Goal: Transaction & Acquisition: Purchase product/service

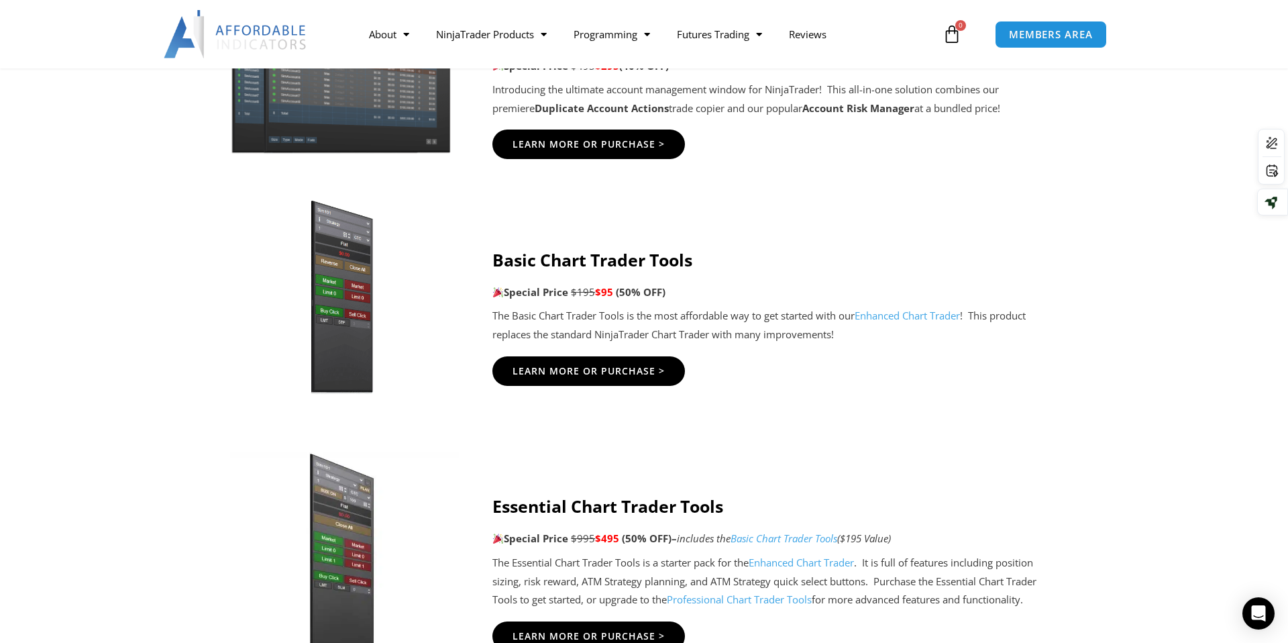
scroll to position [672, 0]
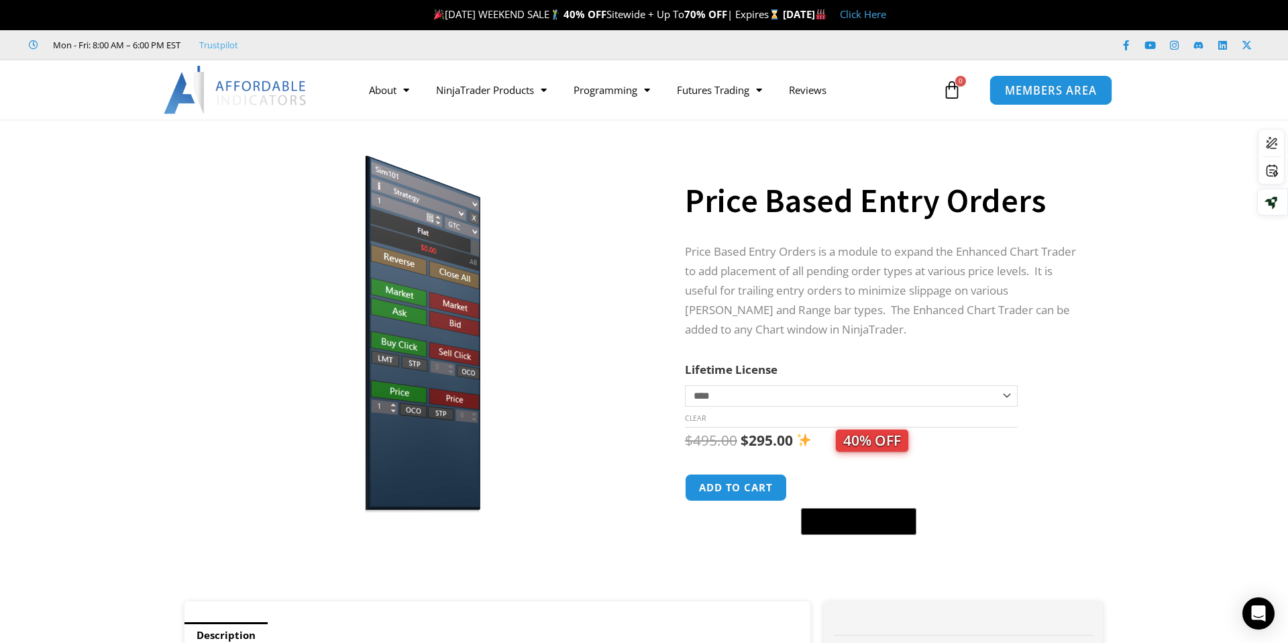
click at [1016, 96] on span "MEMBERS AREA" at bounding box center [1051, 90] width 92 height 11
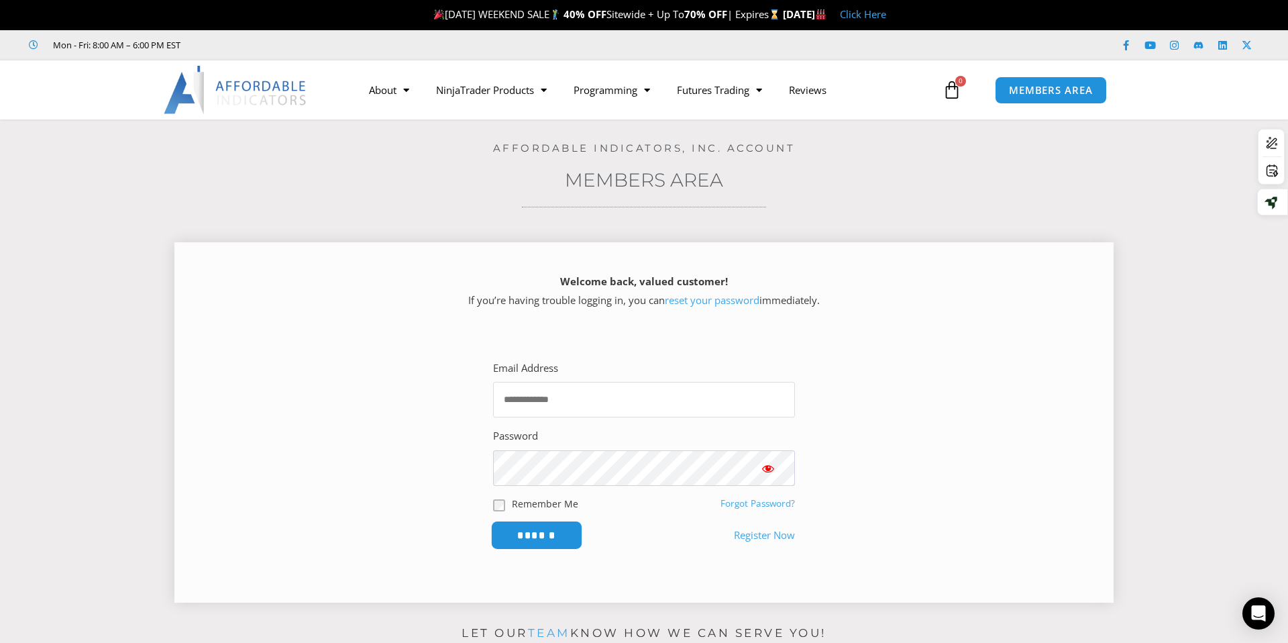
type input "**********"
click at [515, 541] on input "******" at bounding box center [537, 535] width 92 height 29
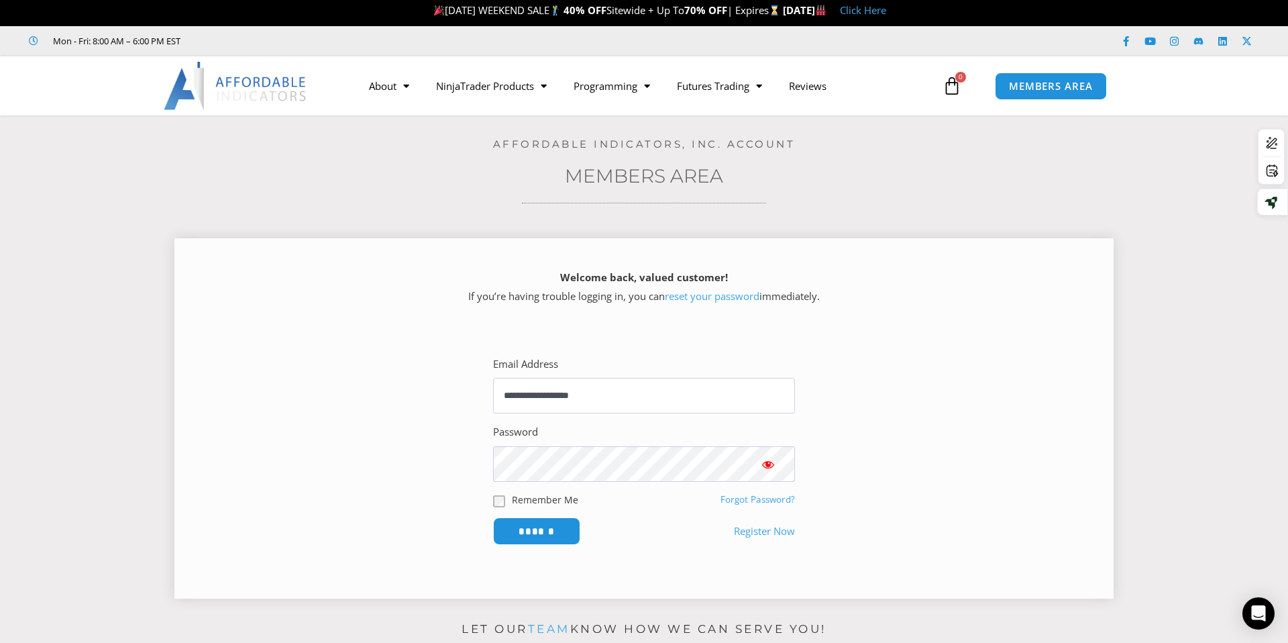
scroll to position [7, 0]
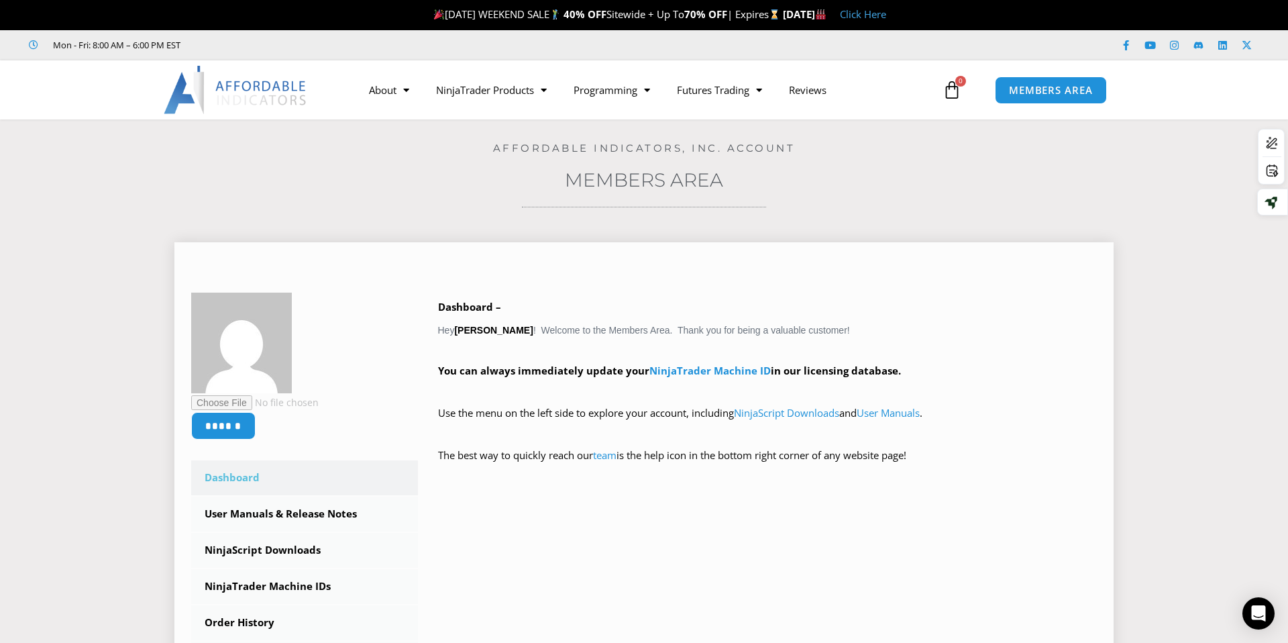
scroll to position [1, 0]
click at [957, 92] on icon at bounding box center [952, 89] width 19 height 19
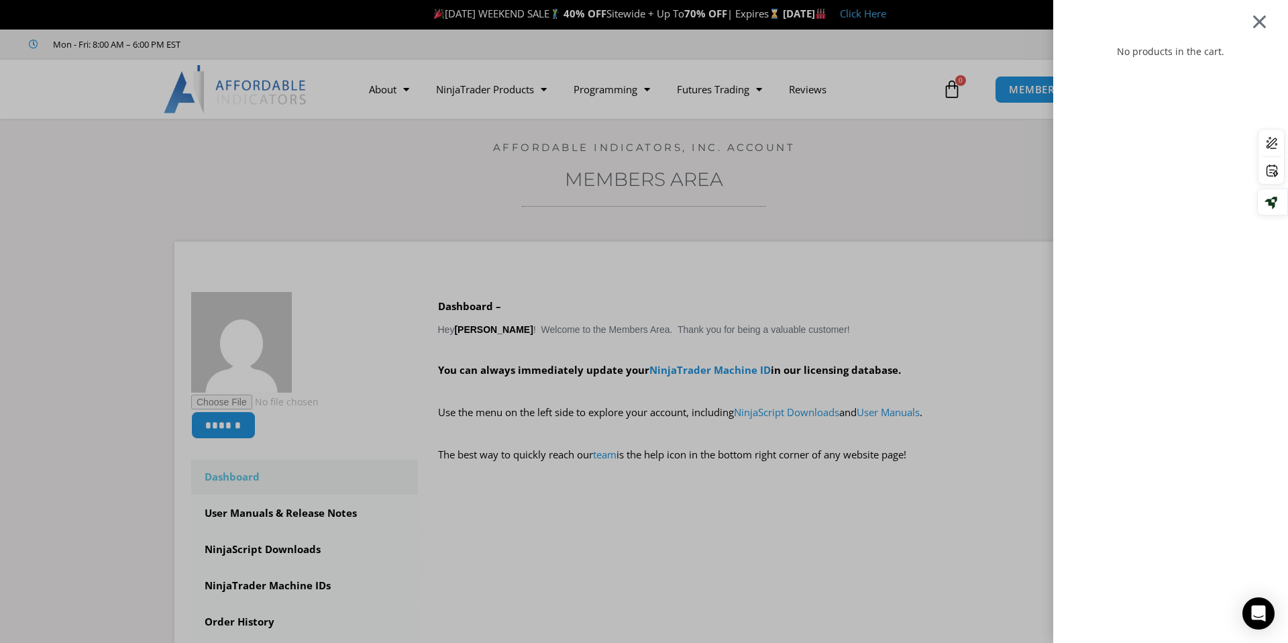
click at [1262, 27] on div at bounding box center [1259, 21] width 17 height 16
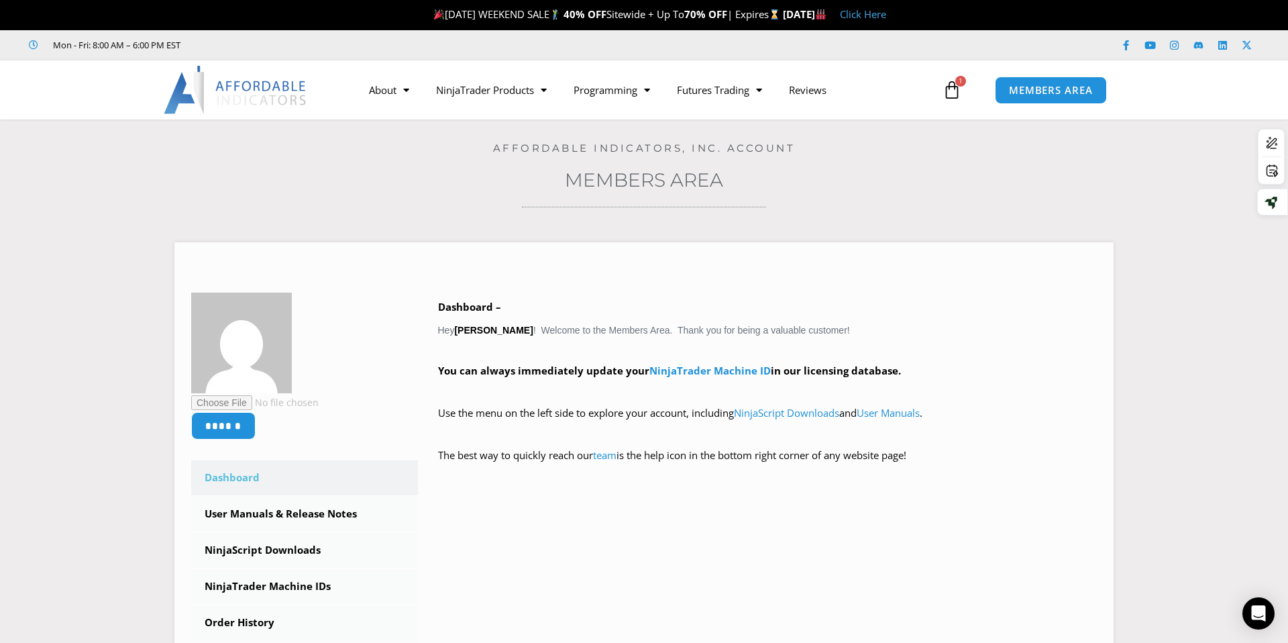
scroll to position [14, 0]
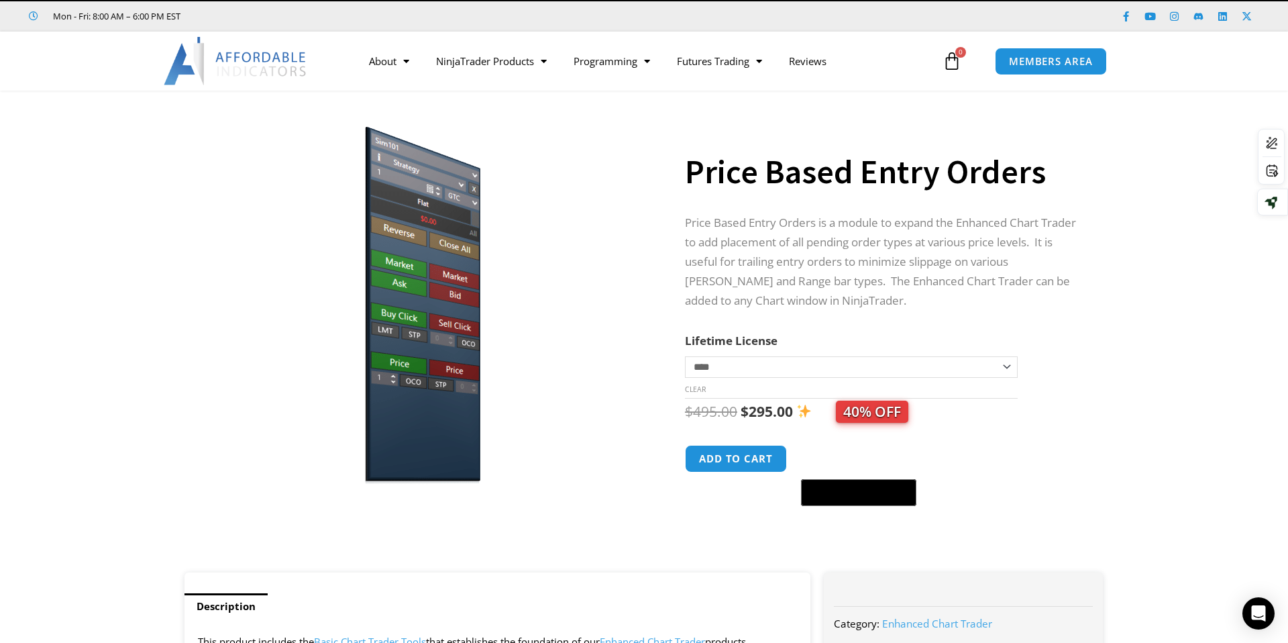
scroll to position [31, 0]
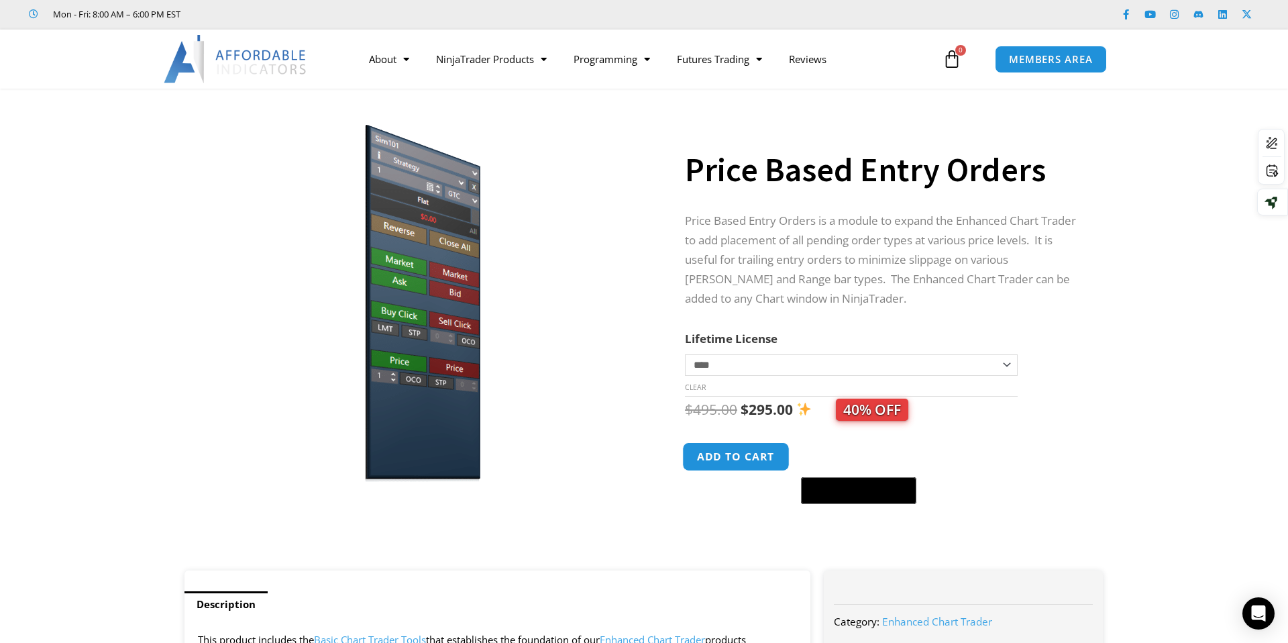
click at [723, 462] on button "Add to cart" at bounding box center [735, 456] width 107 height 29
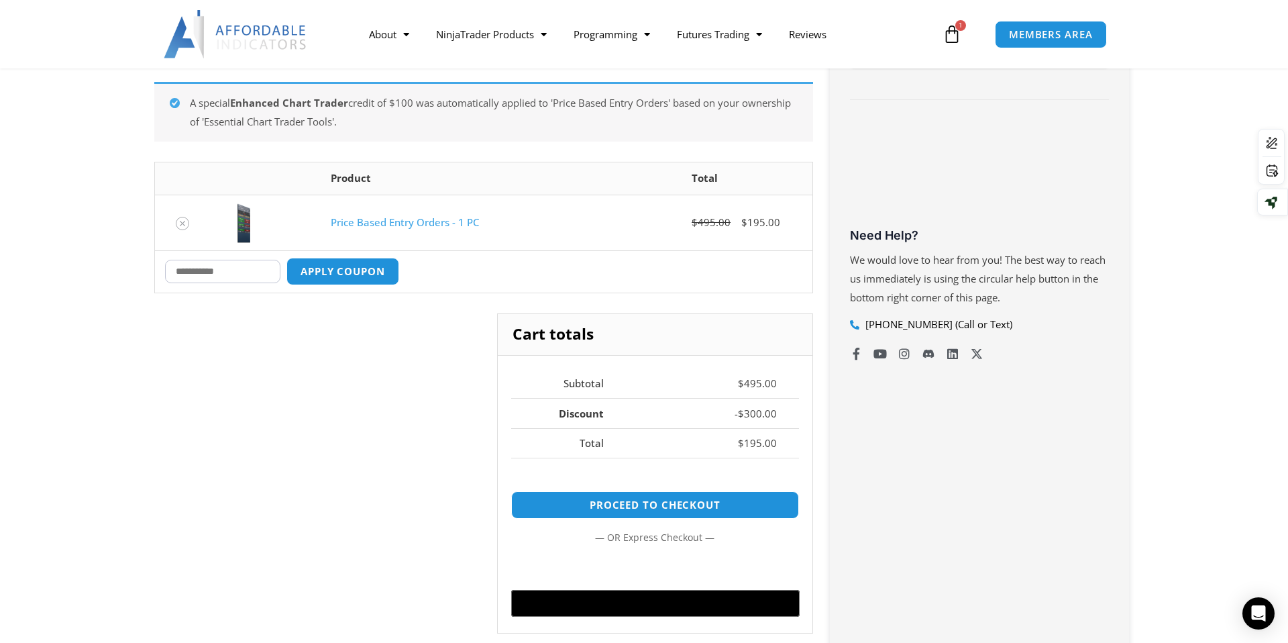
scroll to position [358, 0]
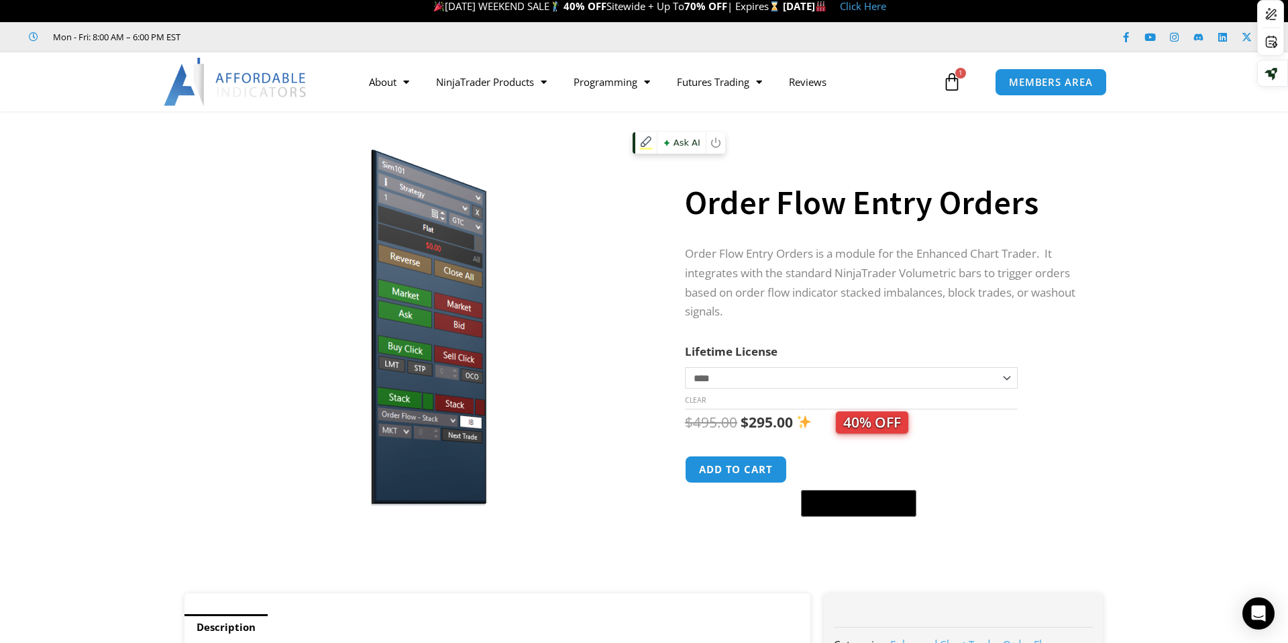
scroll to position [10, 0]
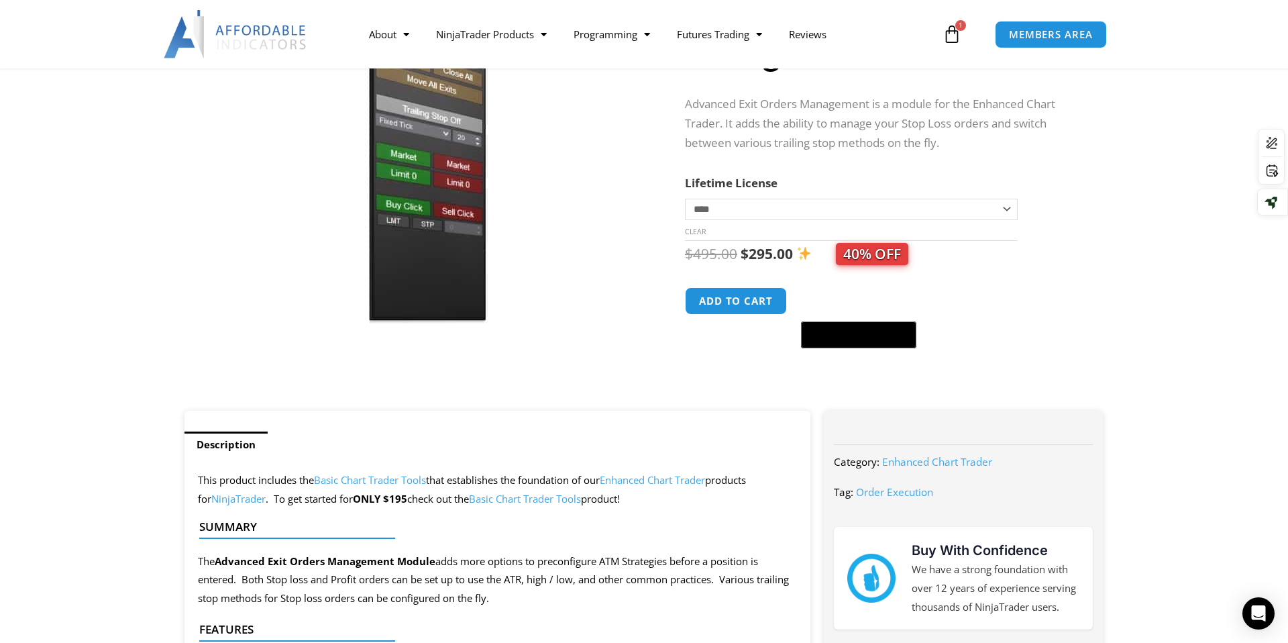
scroll to position [193, 0]
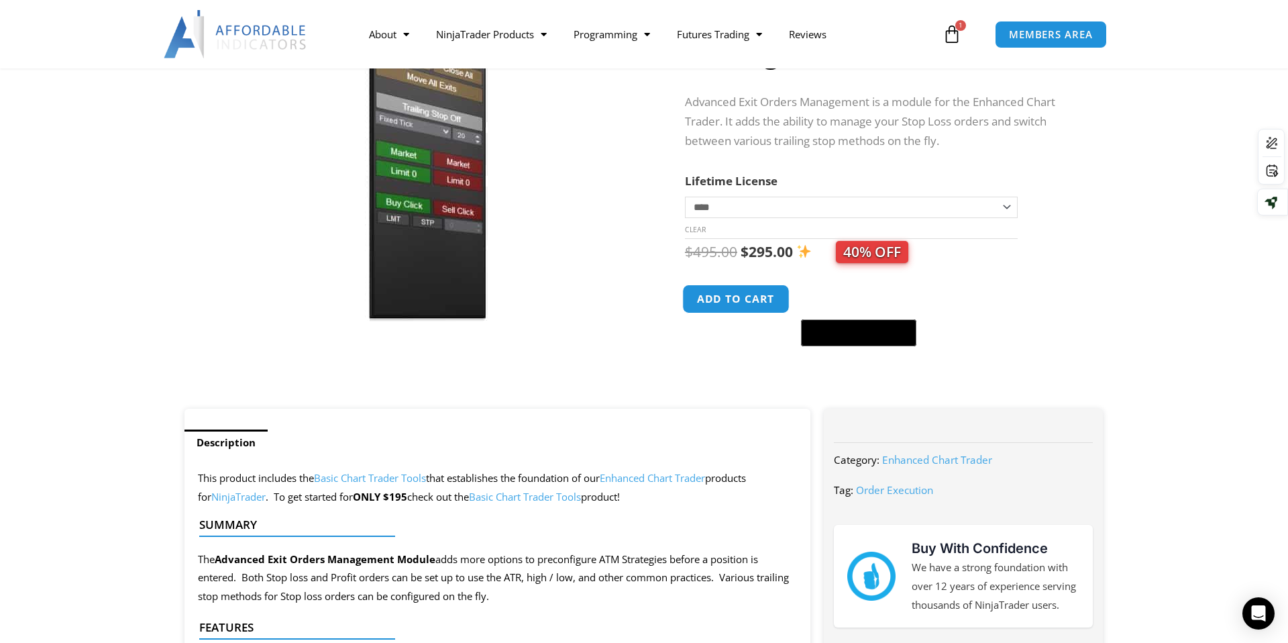
click at [703, 299] on button "Add to cart" at bounding box center [735, 298] width 107 height 29
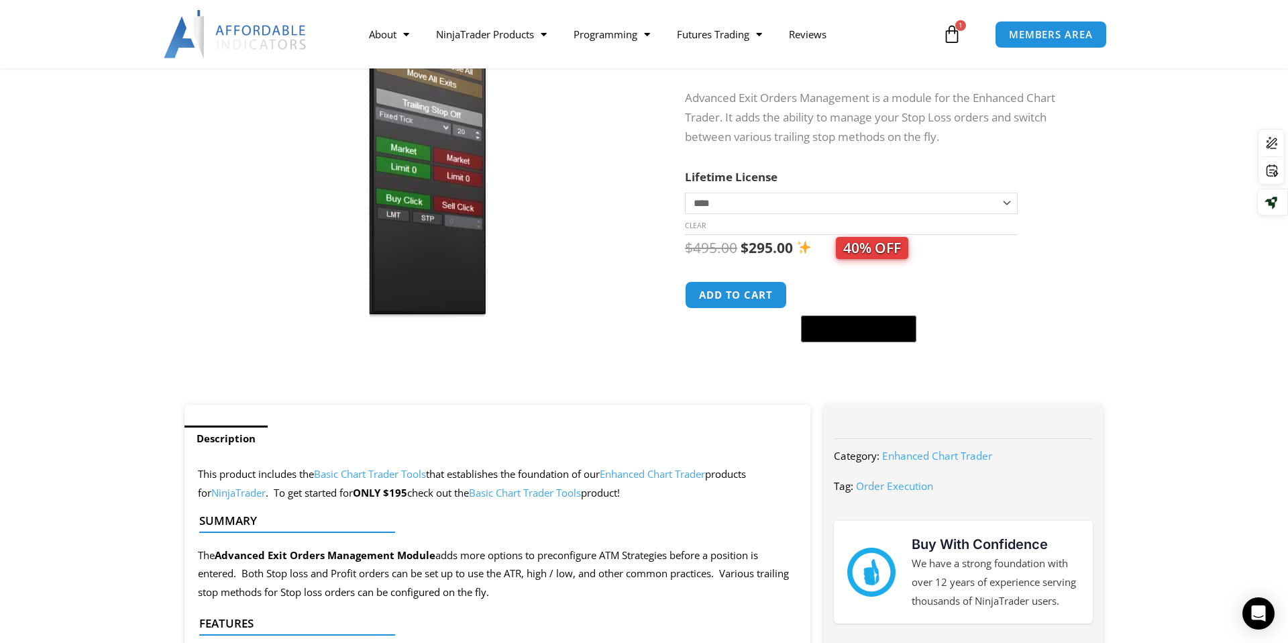
scroll to position [197, 0]
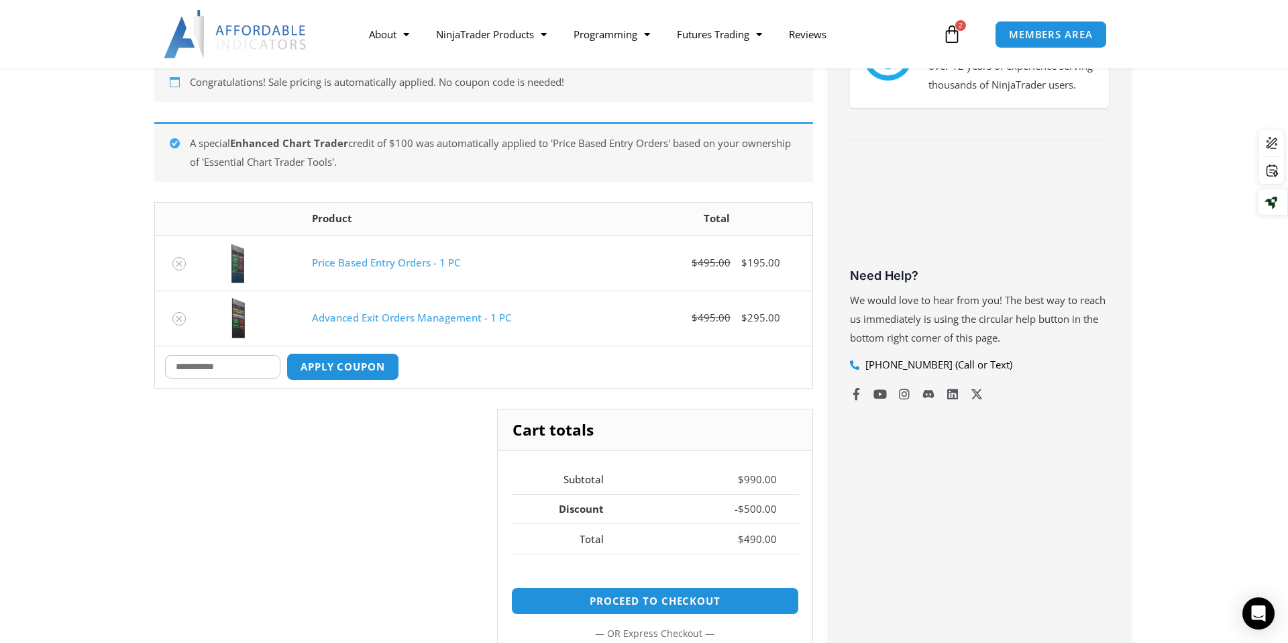
scroll to position [319, 0]
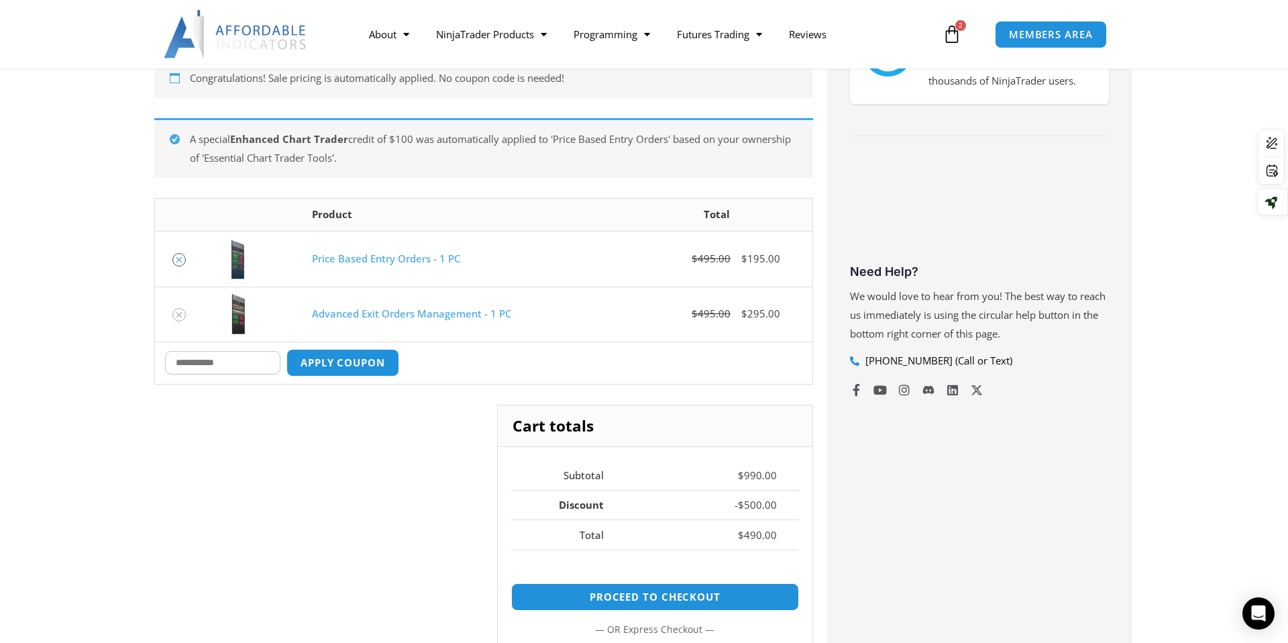
click at [178, 260] on icon "Remove Price Based Entry Orders - 1 PC from cart" at bounding box center [178, 259] width 5 height 5
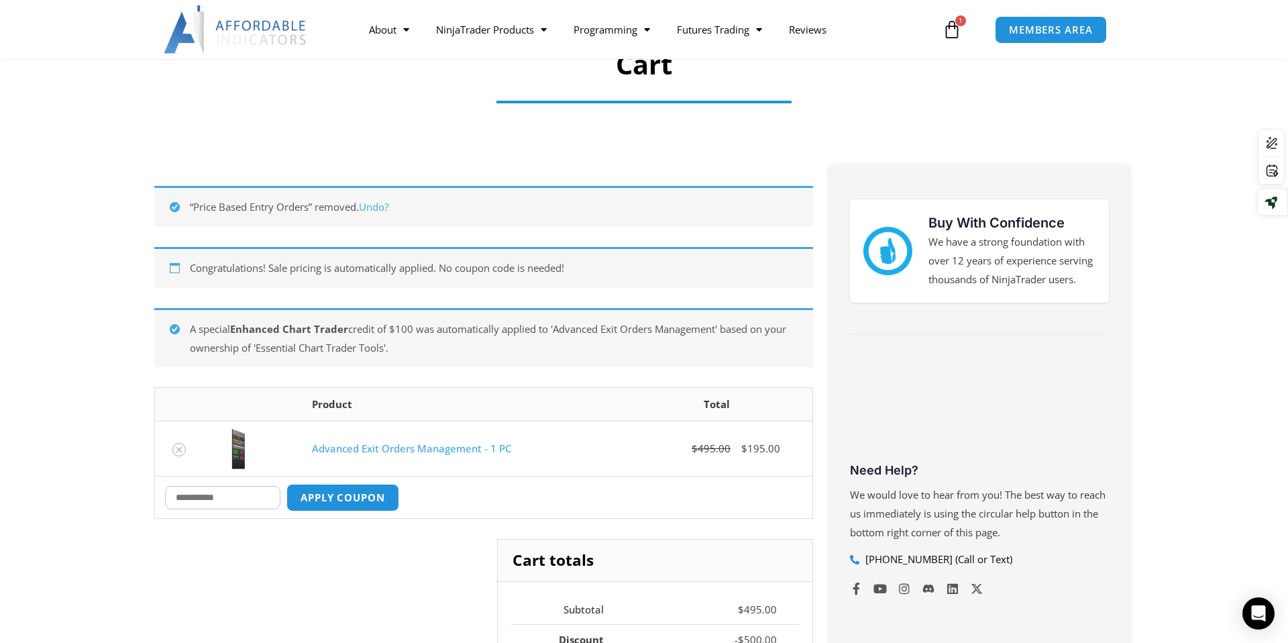
scroll to position [142, 0]
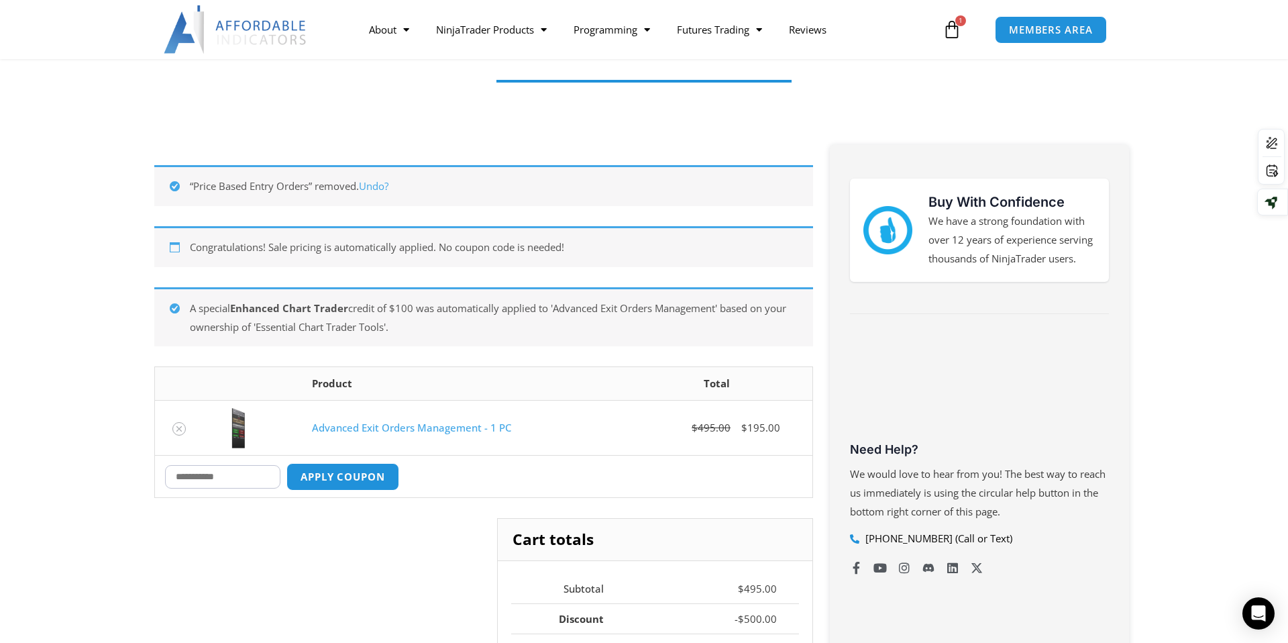
click at [238, 434] on img at bounding box center [237, 428] width 47 height 40
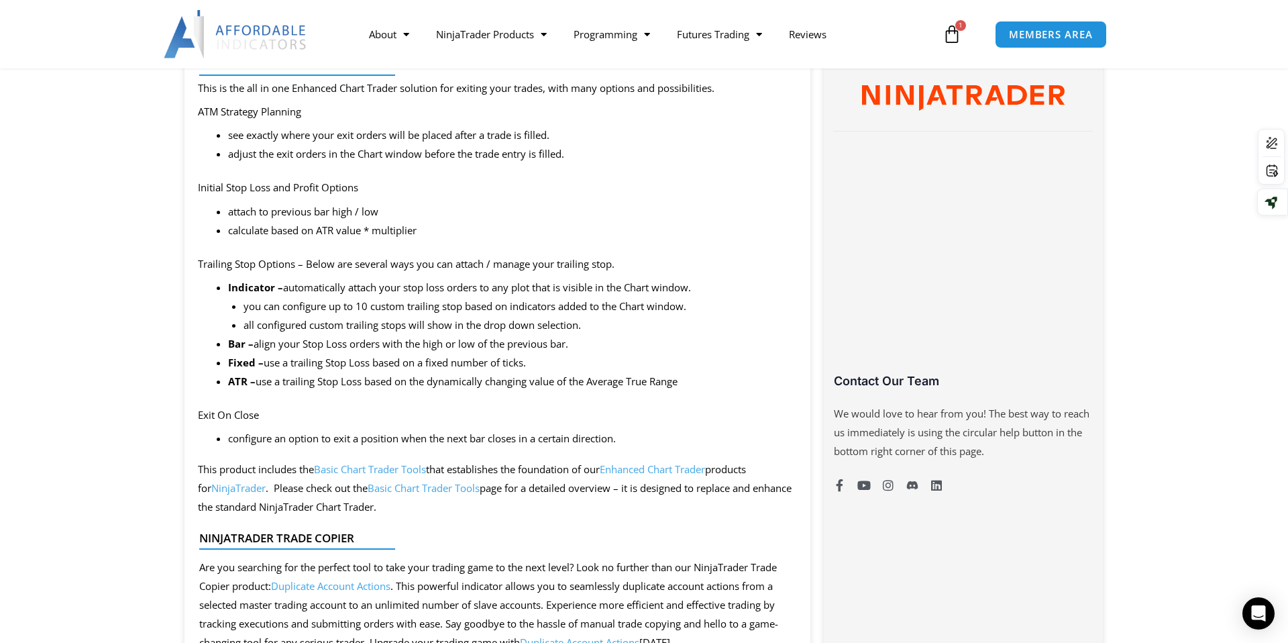
scroll to position [762, 0]
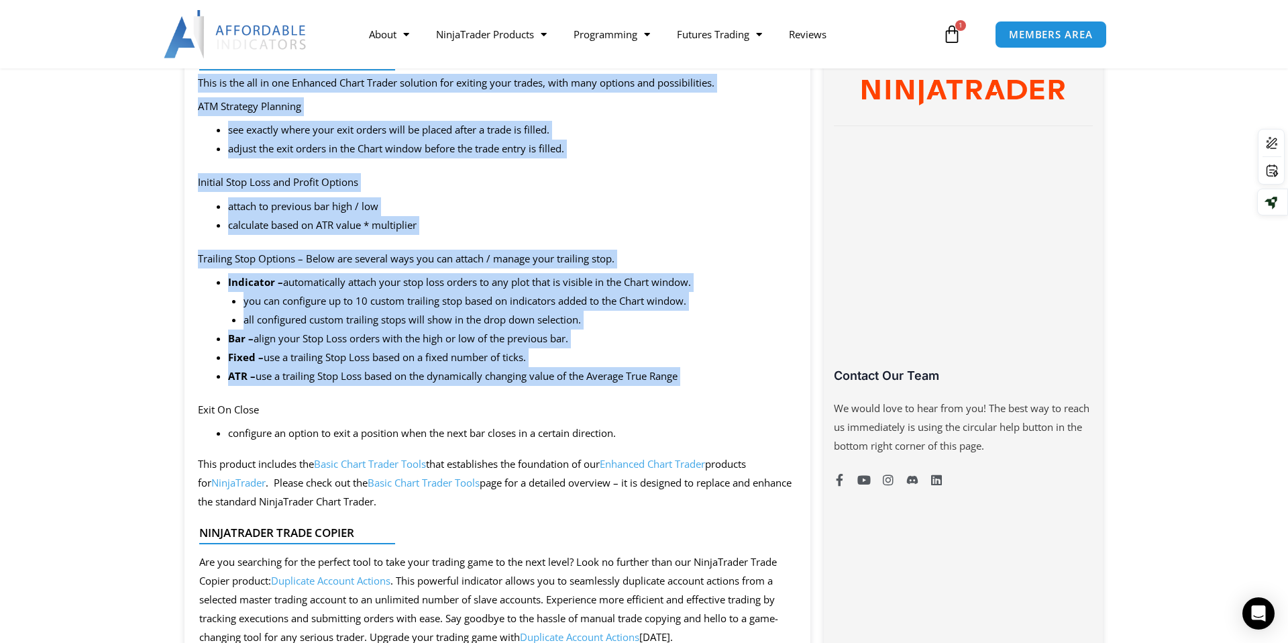
drag, startPoint x: 194, startPoint y: 74, endPoint x: 250, endPoint y: 387, distance: 317.6
click at [250, 387] on div "This product includes the Basic Chart Trader Tools that establishes the foundat…" at bounding box center [498, 413] width 626 height 1052
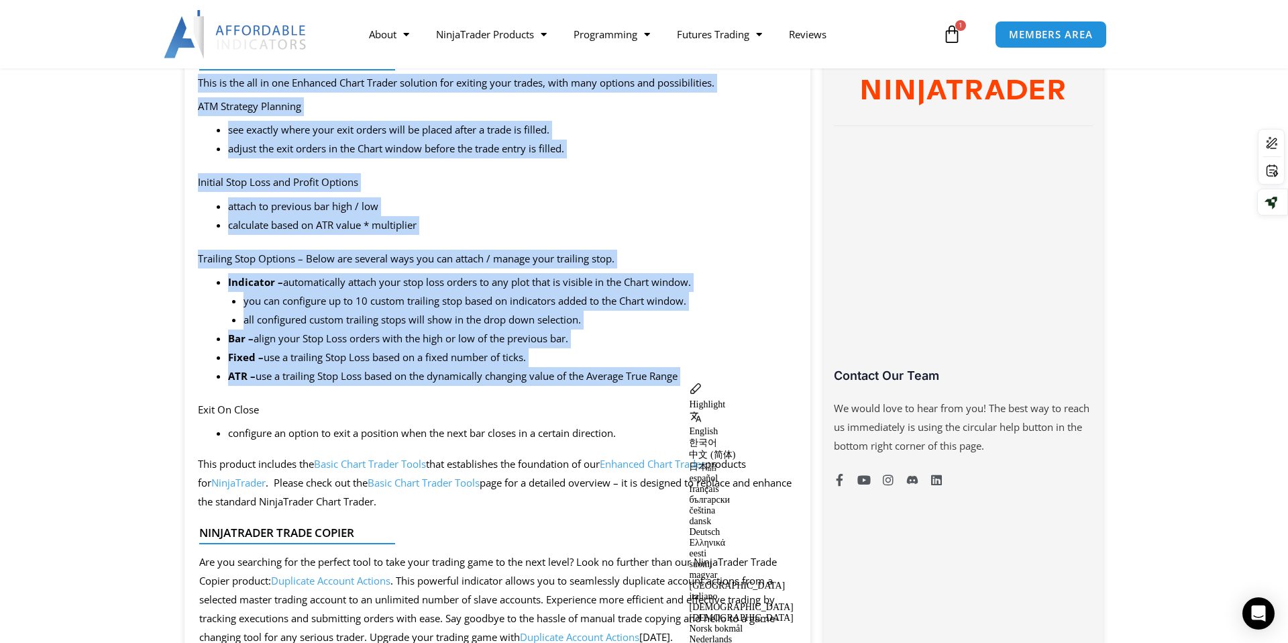
click at [727, 323] on li "all configured custom trailing stops will show in the drop down selection." at bounding box center [521, 320] width 554 height 19
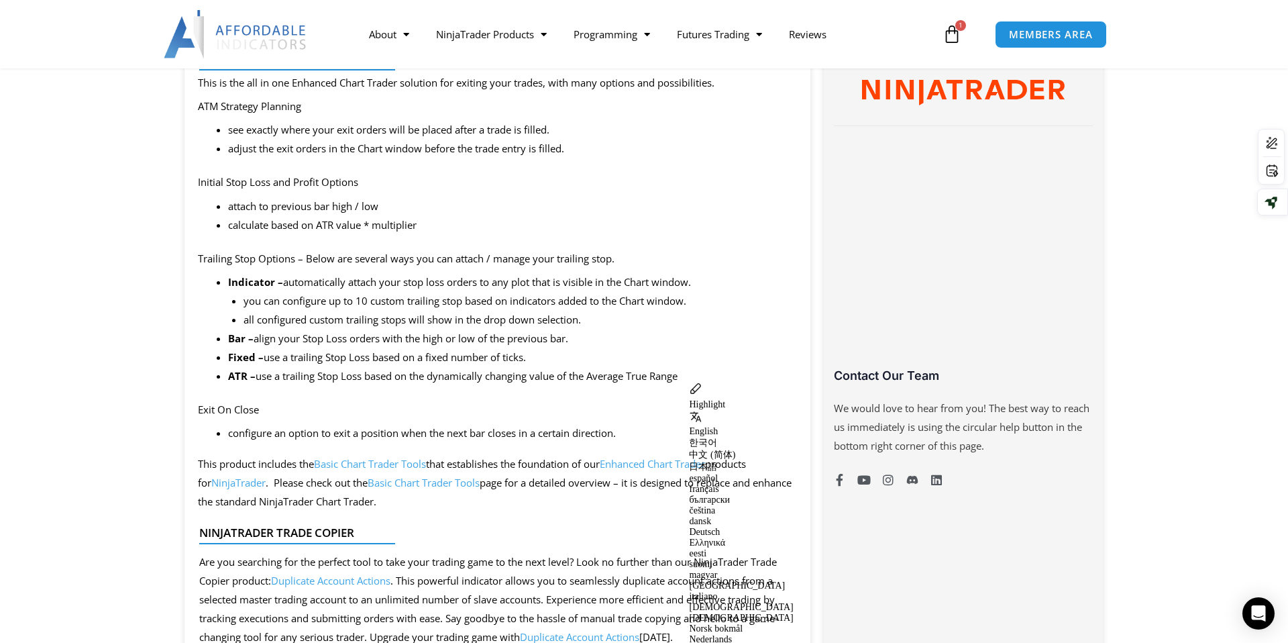
click at [562, 414] on p "Exit On Close" at bounding box center [497, 410] width 599 height 19
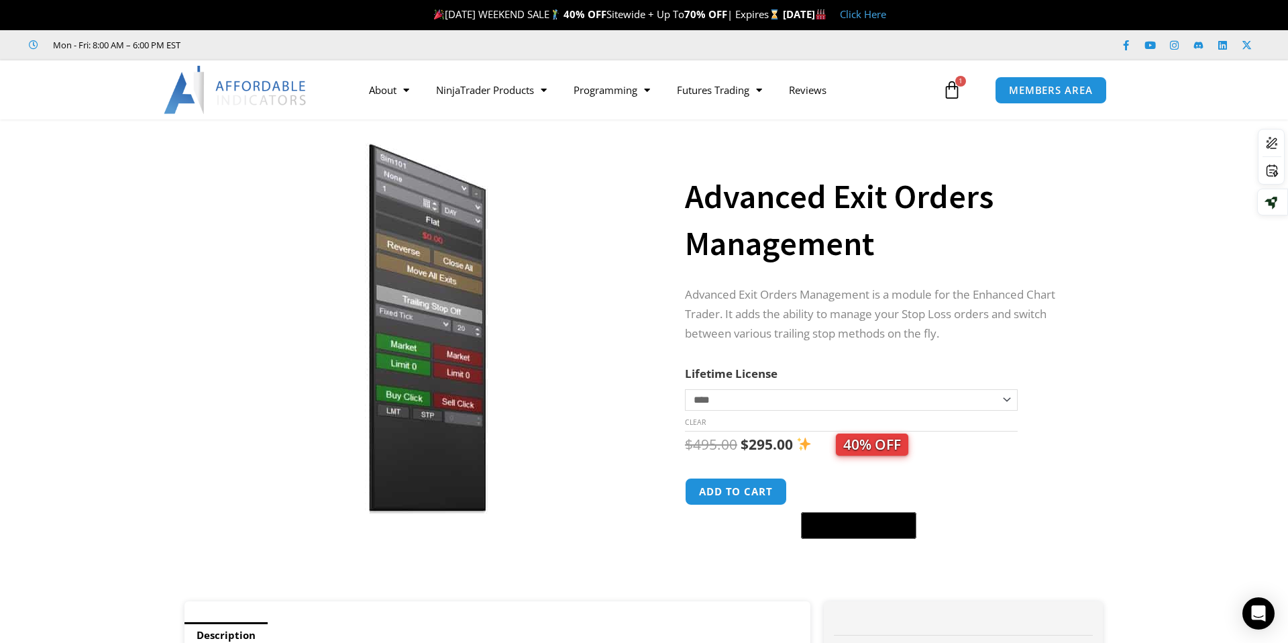
scroll to position [0, 0]
click at [952, 86] on icon at bounding box center [952, 90] width 19 height 19
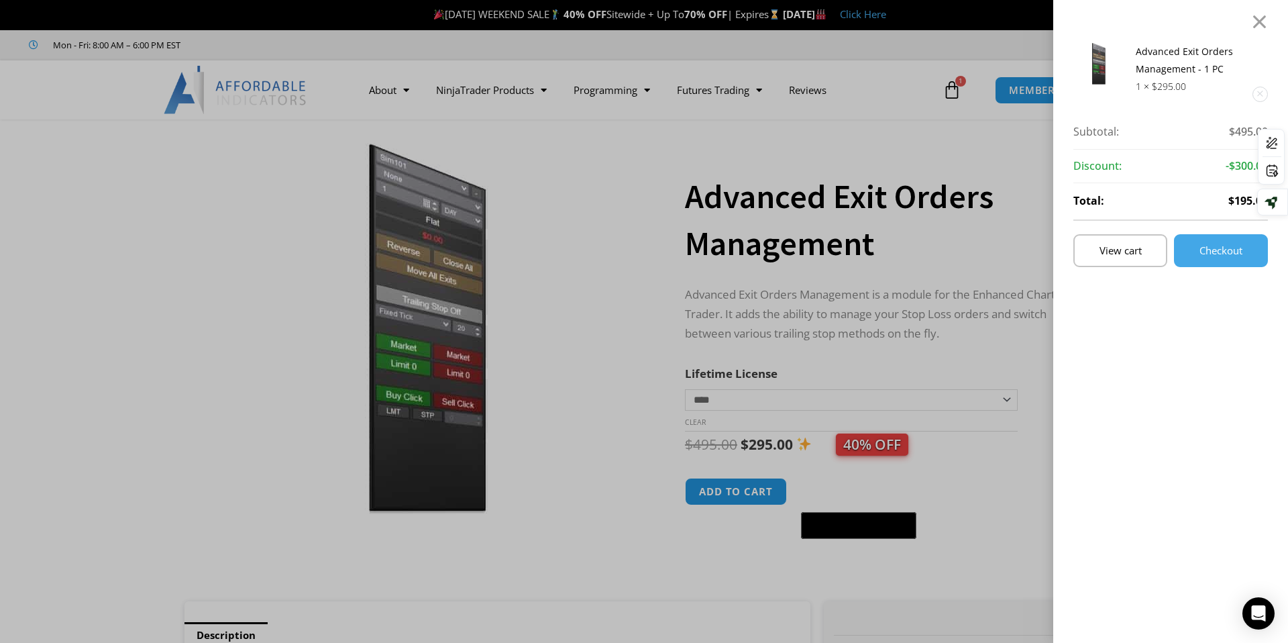
click at [1076, 352] on div "Advanced Exit Orders Management - 1 PC 1 × $ 295.00 Subtotal: $ 495.00 Subtotal…" at bounding box center [1171, 336] width 195 height 586
click at [977, 254] on div "Advanced Exit Orders Management - 1 PC 1 × $ 295.00 Subtotal: $ 495.00 Subtotal…" at bounding box center [644, 321] width 1288 height 643
